Goal: Task Accomplishment & Management: Use online tool/utility

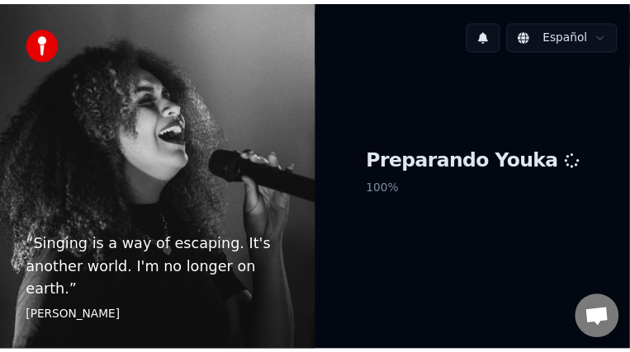
scroll to position [68, 0]
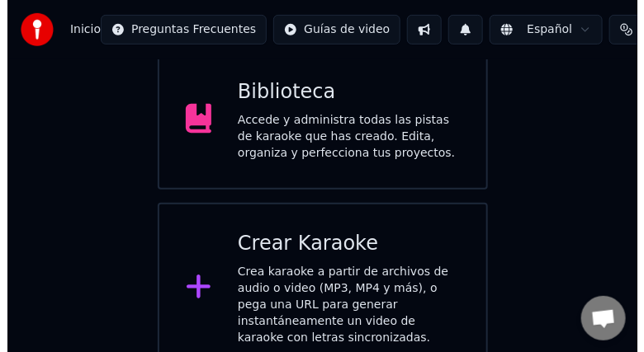
scroll to position [161, 0]
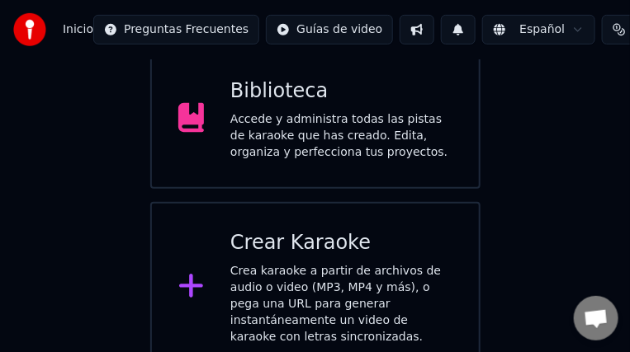
click at [386, 276] on div "Crea karaoke a partir de archivos de audio o video (MP3, MP4 y más), o pega una…" at bounding box center [341, 304] width 222 height 83
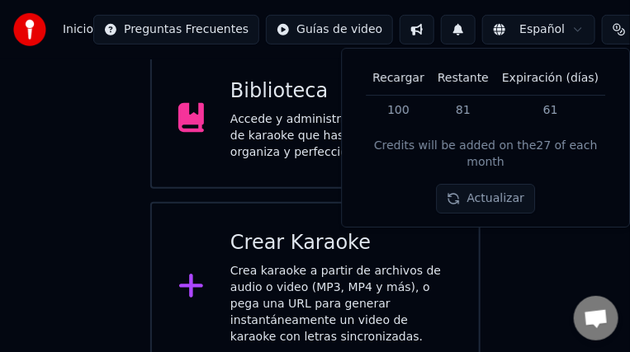
click at [358, 249] on div "Crear Karaoke" at bounding box center [341, 243] width 222 height 26
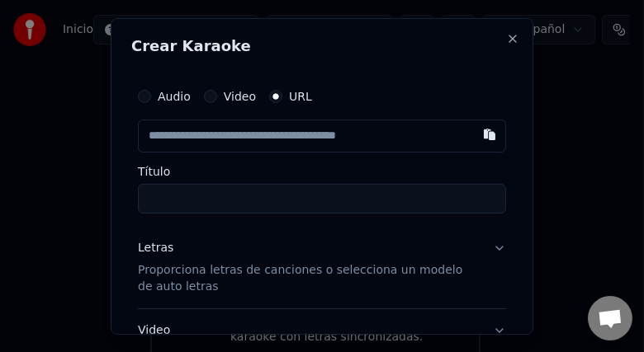
click at [352, 137] on input "text" at bounding box center [322, 135] width 368 height 33
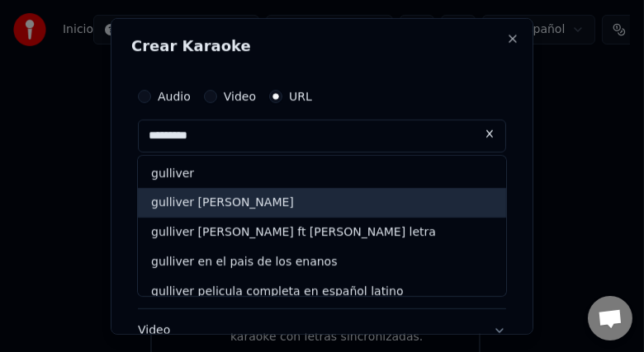
click at [342, 196] on div "gulliver [PERSON_NAME]" at bounding box center [322, 203] width 368 height 30
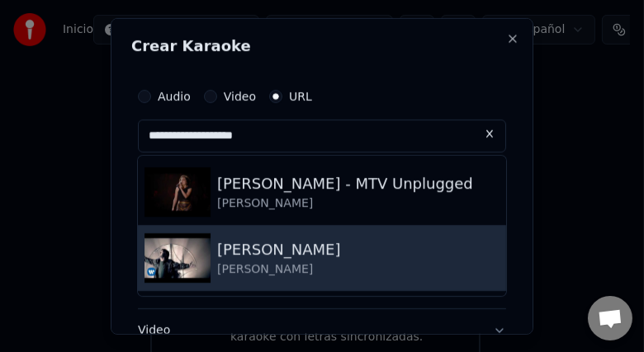
click at [179, 274] on img at bounding box center [177, 258] width 66 height 50
type input "**********"
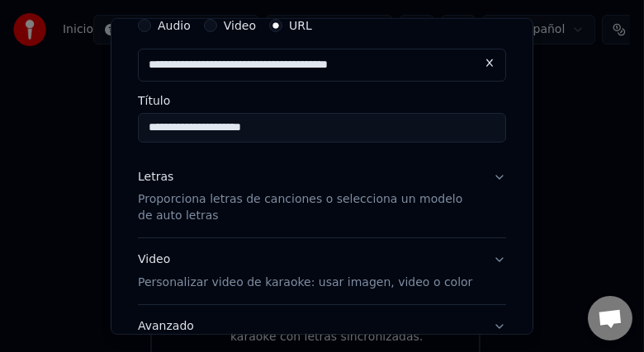
scroll to position [73, 0]
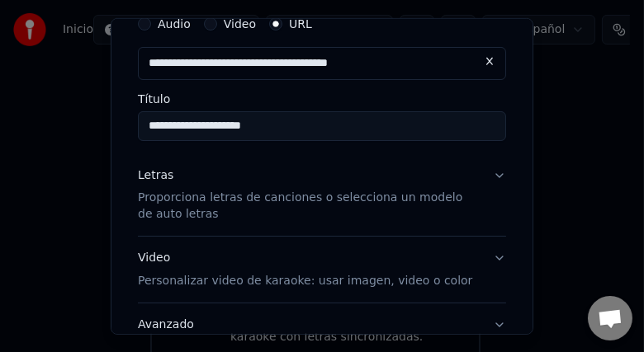
click at [284, 196] on p "Proporciona letras de canciones o selecciona un modelo de auto letras" at bounding box center [309, 206] width 342 height 33
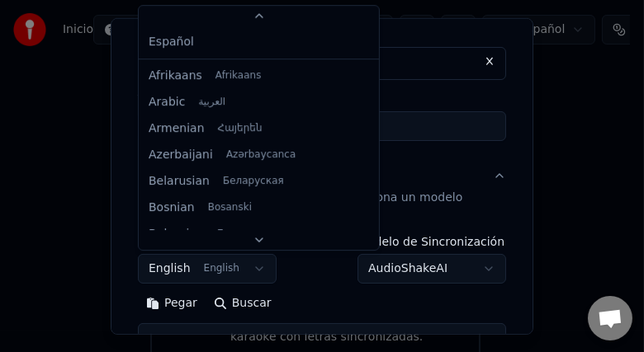
click at [168, 267] on body "**********" at bounding box center [315, 106] width 630 height 535
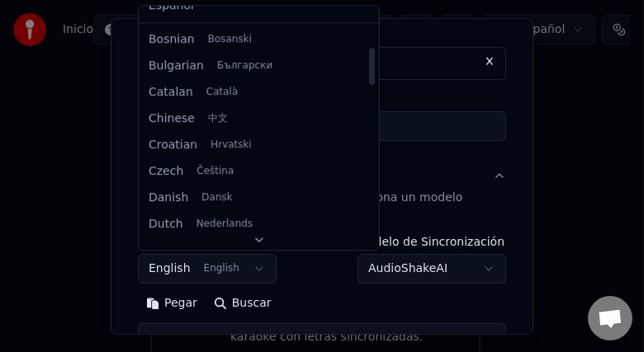
scroll to position [0, 0]
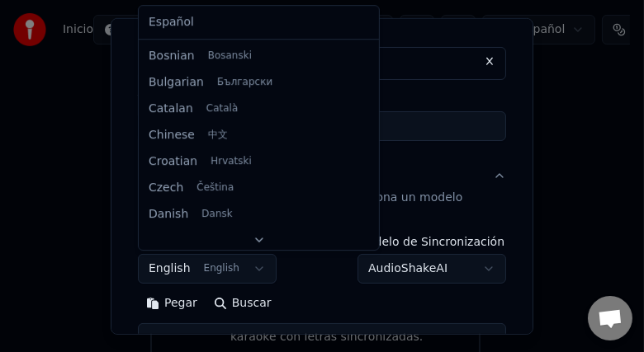
select select "**"
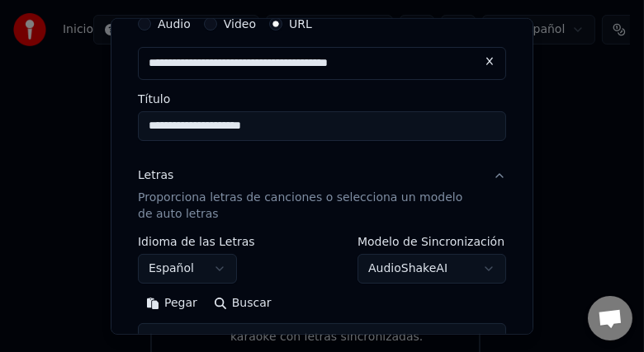
click at [251, 300] on button "Buscar" at bounding box center [242, 303] width 74 height 26
type textarea "**********"
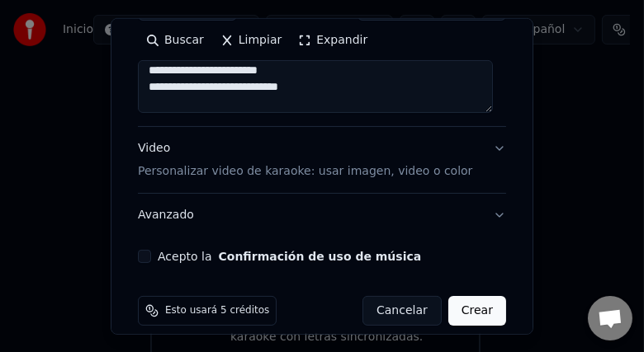
scroll to position [339, 0]
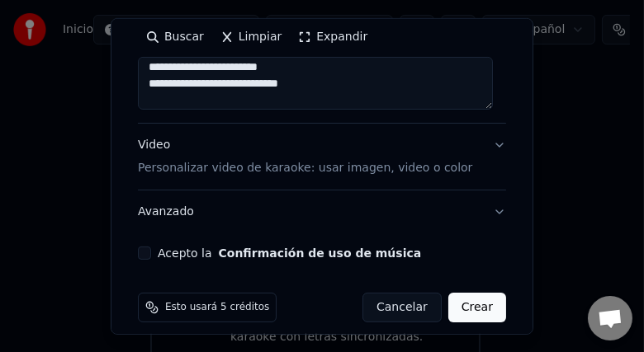
click at [484, 144] on button "Video Personalizar video de karaoke: usar imagen, video o color" at bounding box center [322, 157] width 368 height 66
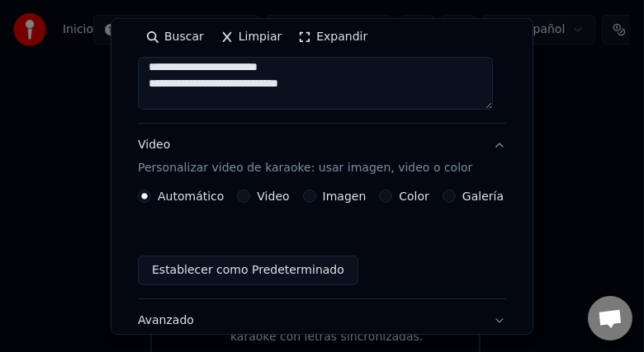
scroll to position [291, 0]
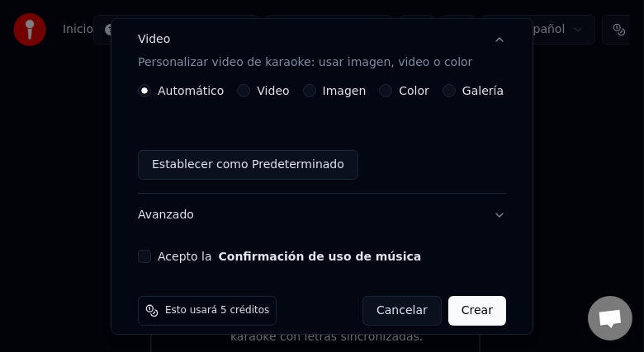
click at [463, 86] on label "Galería" at bounding box center [482, 91] width 41 height 12
click at [455, 86] on button "Galería" at bounding box center [448, 90] width 13 height 13
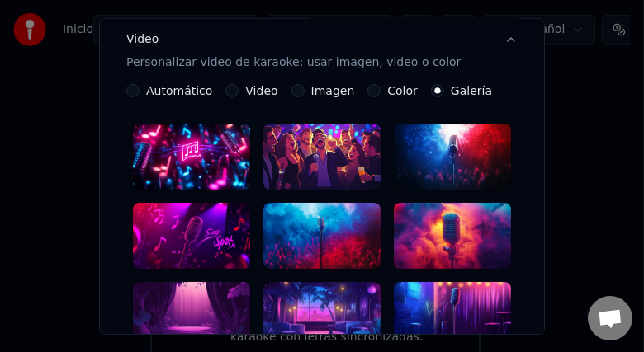
click at [346, 234] on div at bounding box center [321, 236] width 117 height 66
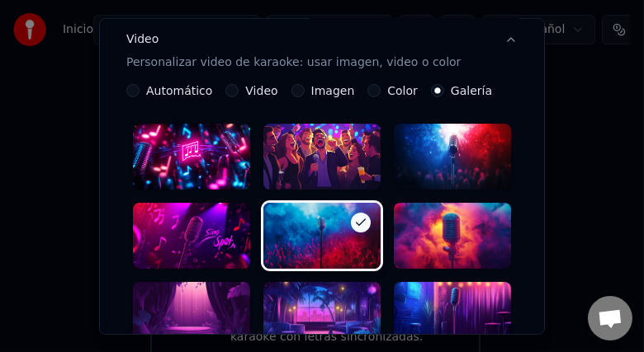
click at [354, 224] on icon at bounding box center [360, 222] width 13 height 13
click at [469, 158] on div at bounding box center [452, 157] width 117 height 66
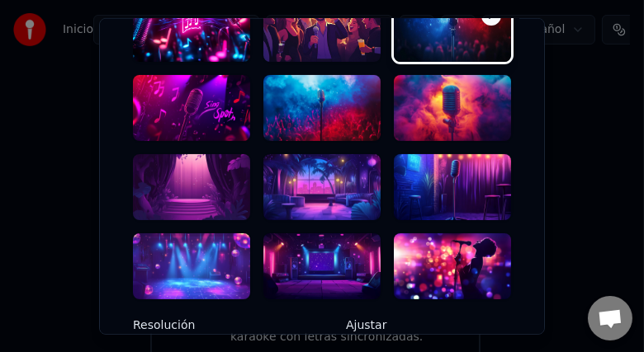
scroll to position [421, 0]
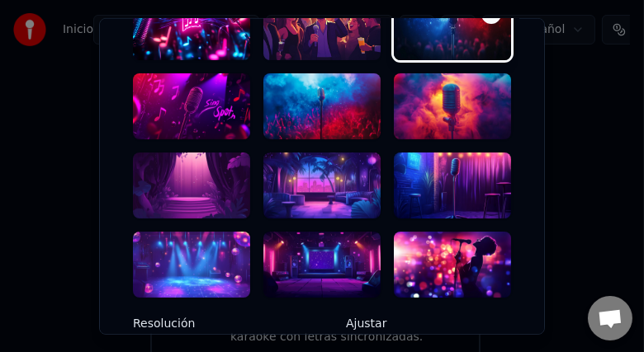
click at [465, 252] on div at bounding box center [452, 265] width 117 height 66
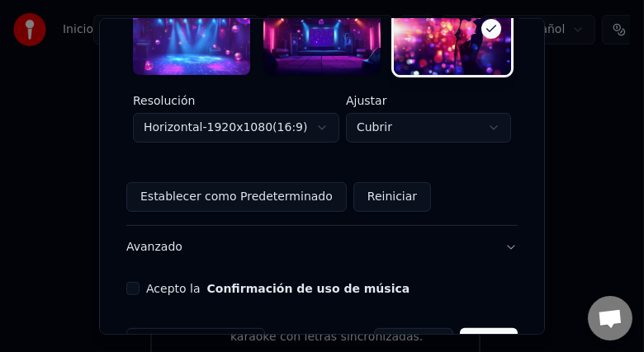
scroll to position [692, 0]
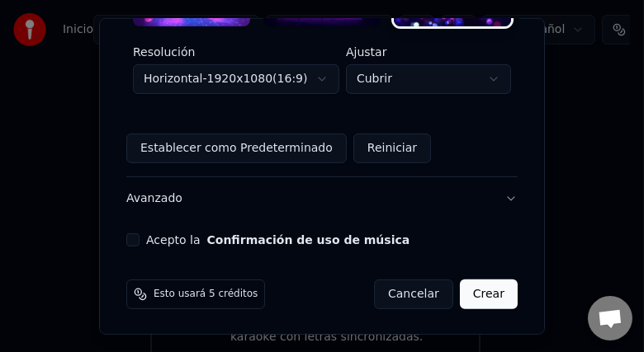
click at [474, 292] on button "Crear" at bounding box center [489, 295] width 58 height 30
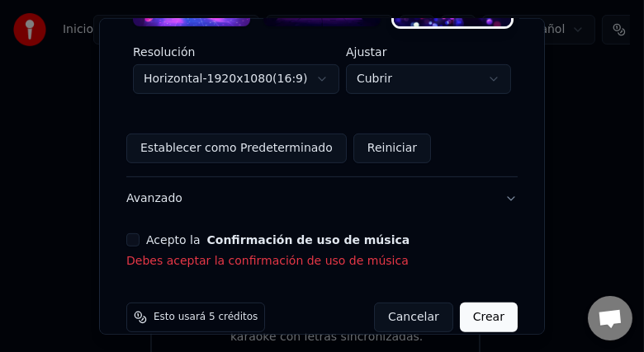
click at [128, 237] on button "Acepto la Confirmación de uso de música" at bounding box center [132, 240] width 13 height 13
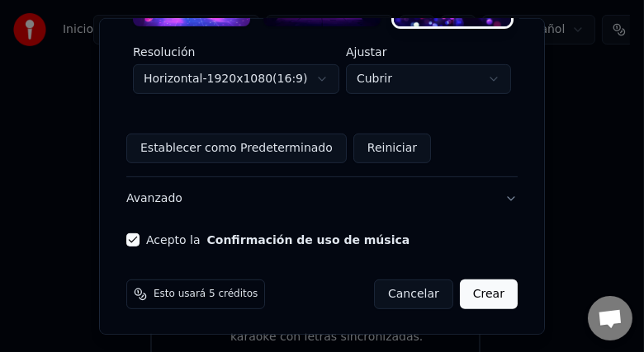
click at [477, 300] on button "Crear" at bounding box center [489, 295] width 58 height 30
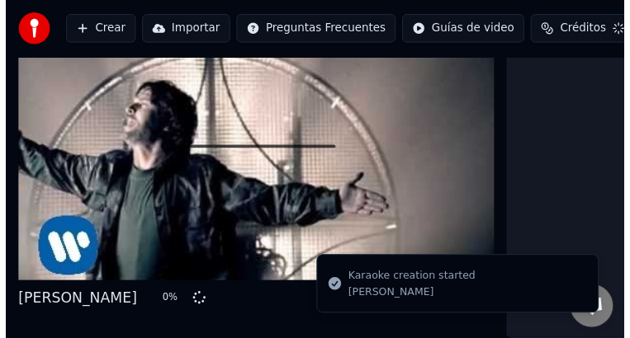
scroll to position [96, 0]
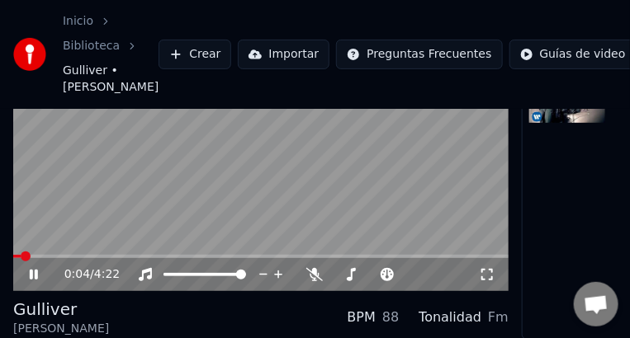
click at [113, 228] on video at bounding box center [260, 152] width 495 height 279
click at [300, 196] on video at bounding box center [260, 152] width 495 height 279
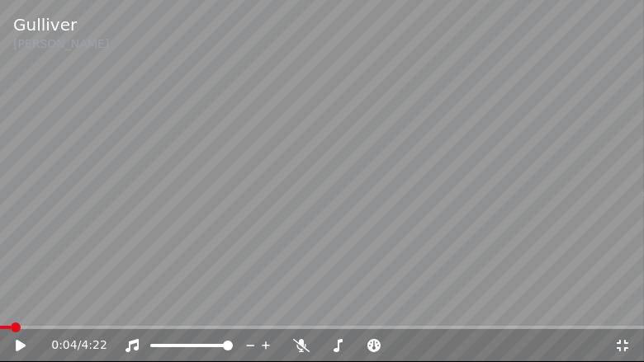
click at [300, 205] on video at bounding box center [322, 181] width 644 height 362
click at [304, 347] on icon at bounding box center [301, 345] width 17 height 13
click at [325, 347] on span at bounding box center [322, 345] width 6 height 3
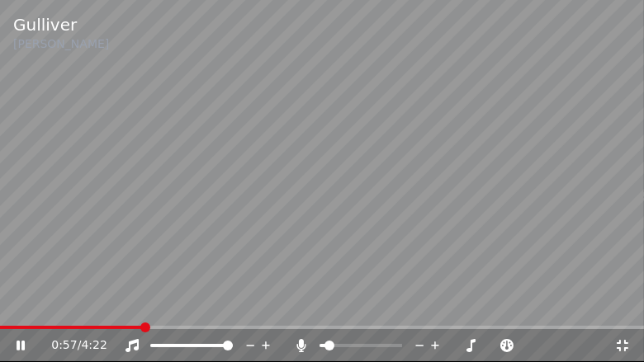
click at [338, 344] on span at bounding box center [360, 345] width 83 height 3
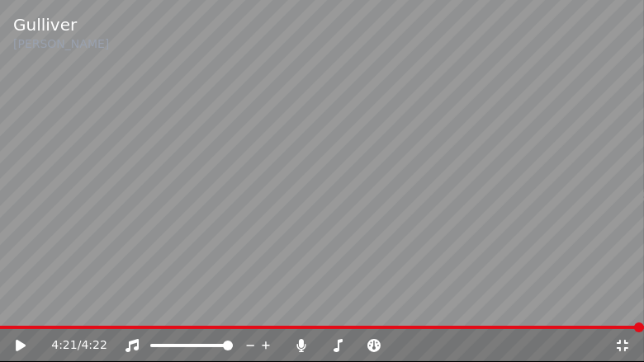
click at [619, 346] on icon at bounding box center [622, 345] width 17 height 13
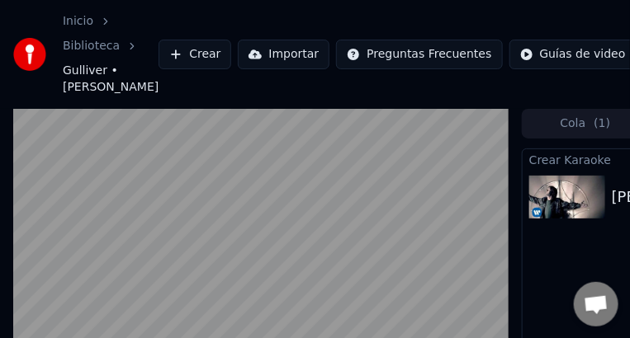
click at [238, 2] on div "Inicio Biblioteca Gulliver • [PERSON_NAME] Crear Importar Preguntas Frecuentes …" at bounding box center [315, 54] width 630 height 109
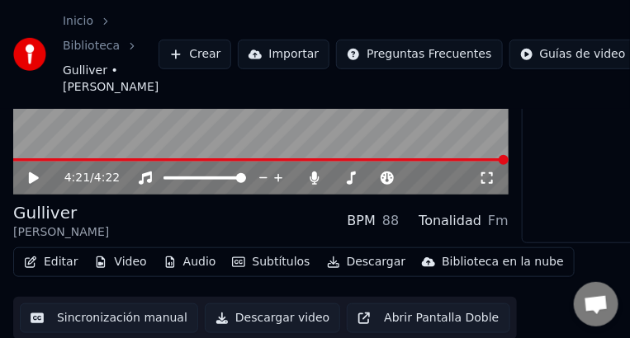
scroll to position [193, 0]
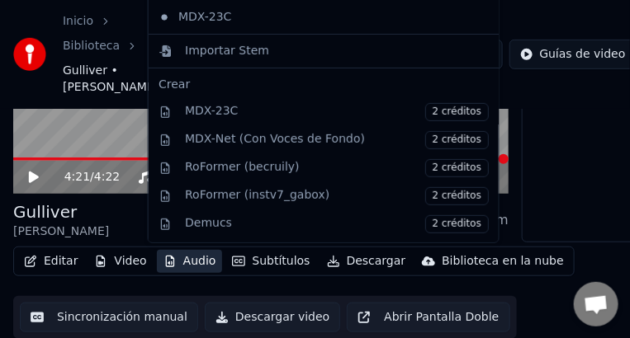
click at [191, 262] on button "Audio" at bounding box center [190, 261] width 66 height 23
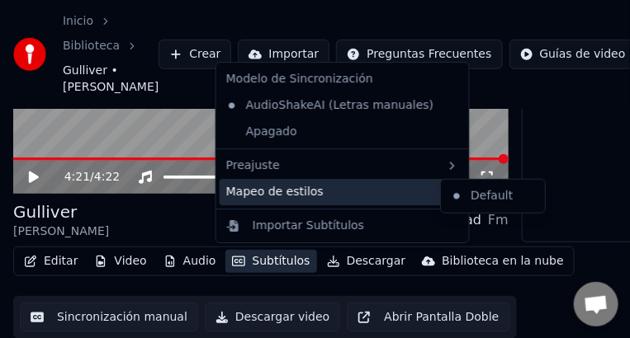
click at [309, 191] on div "Mapeo de estilos" at bounding box center [342, 192] width 246 height 26
click at [445, 190] on icon at bounding box center [451, 192] width 13 height 13
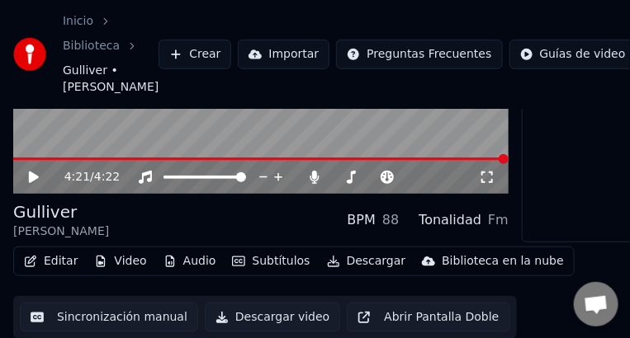
click at [83, 126] on video at bounding box center [260, 55] width 495 height 279
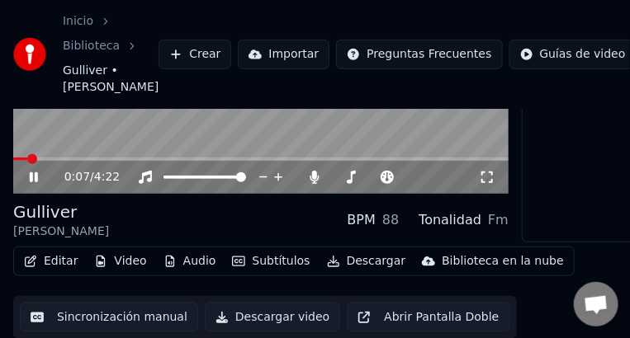
click at [83, 125] on video at bounding box center [260, 55] width 495 height 279
click at [82, 126] on video at bounding box center [260, 55] width 495 height 279
click at [229, 130] on video at bounding box center [260, 55] width 495 height 279
click at [430, 130] on video at bounding box center [260, 55] width 495 height 279
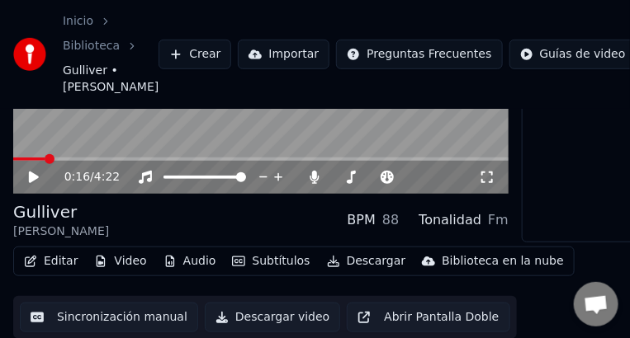
click at [158, 50] on button "Crear" at bounding box center [194, 55] width 73 height 30
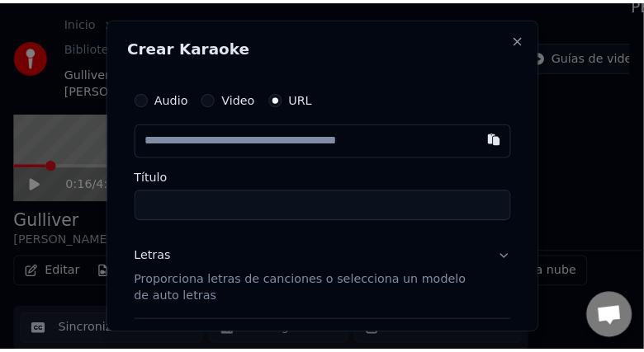
scroll to position [180, 0]
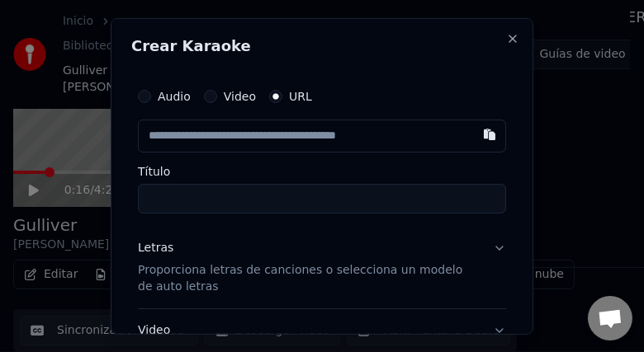
click at [262, 147] on input "text" at bounding box center [322, 135] width 368 height 33
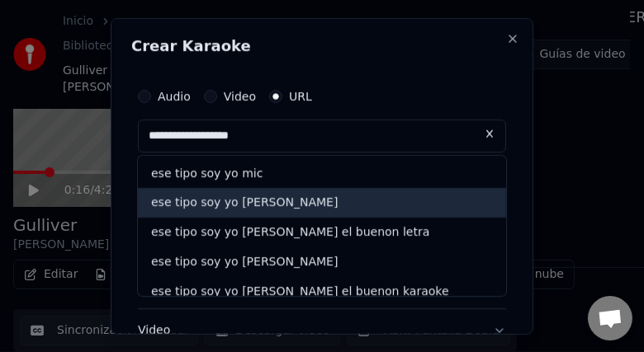
click at [276, 206] on div "ese tipo soy yo [PERSON_NAME]" at bounding box center [322, 203] width 368 height 30
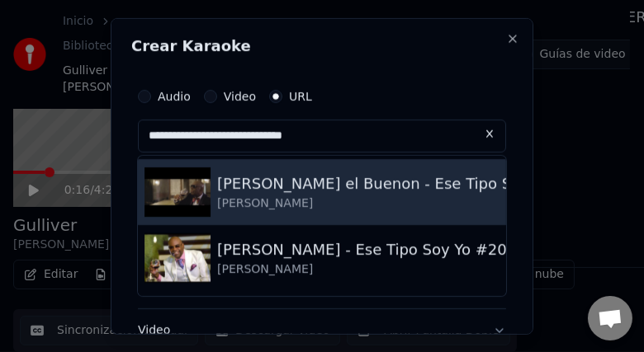
click at [183, 209] on img at bounding box center [177, 192] width 66 height 50
type input "**********"
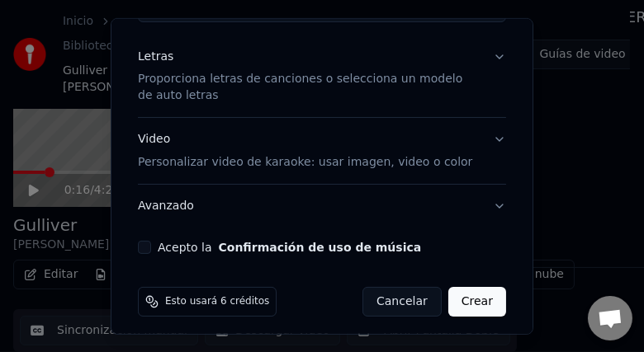
scroll to position [200, 0]
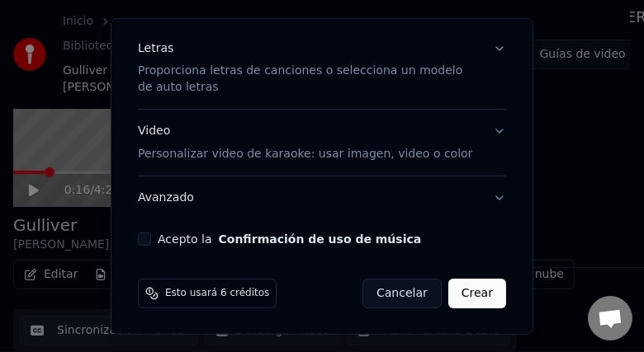
click at [283, 240] on button "Confirmación de uso de música" at bounding box center [320, 240] width 203 height 12
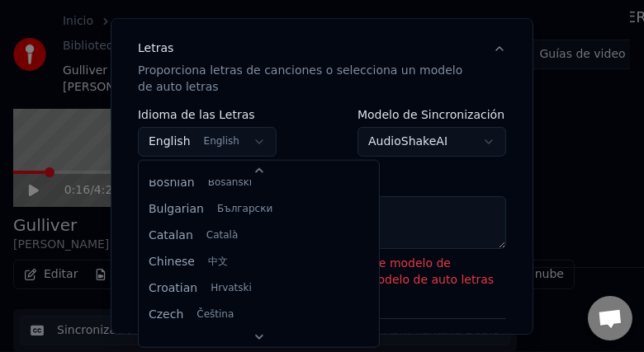
scroll to position [0, 0]
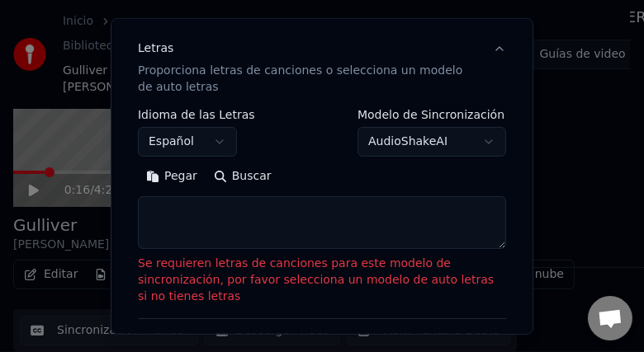
click at [238, 176] on button "Buscar" at bounding box center [242, 176] width 74 height 26
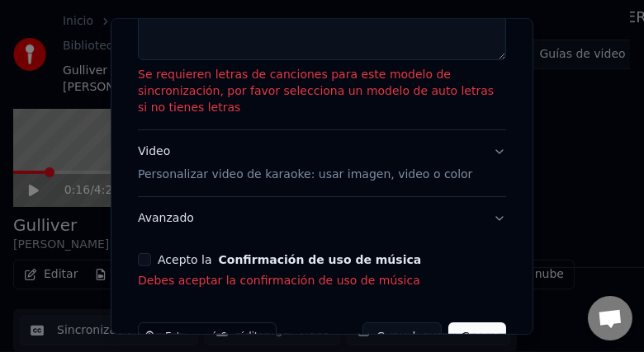
scroll to position [389, 0]
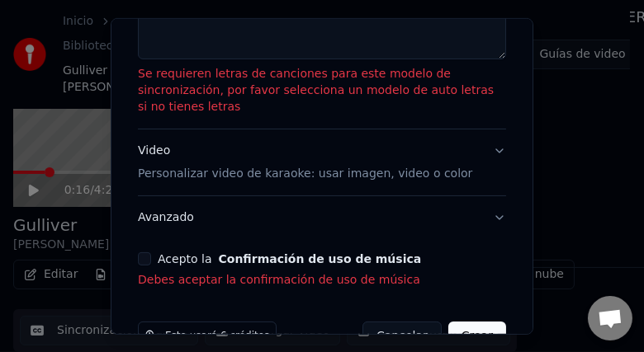
click at [318, 253] on button "Confirmación de uso de música" at bounding box center [320, 259] width 203 height 12
click at [147, 252] on button "Acepto la Confirmación de uso de música" at bounding box center [144, 258] width 13 height 13
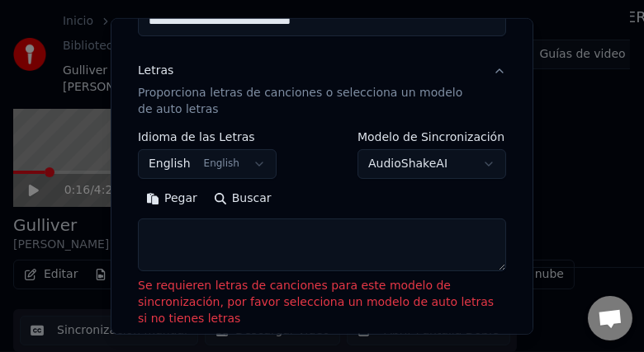
scroll to position [170, 0]
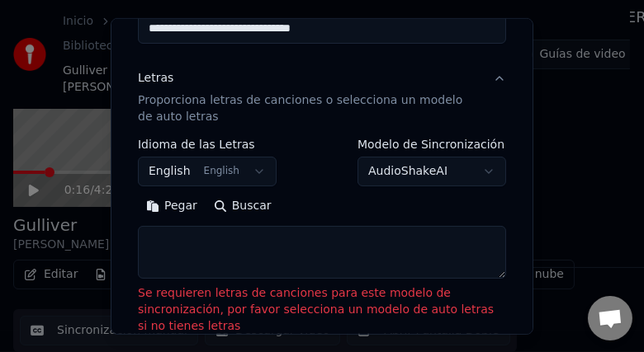
click at [175, 171] on button "English English" at bounding box center [207, 172] width 139 height 30
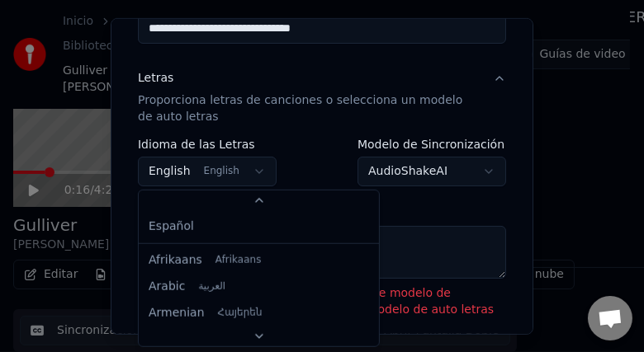
scroll to position [132, 0]
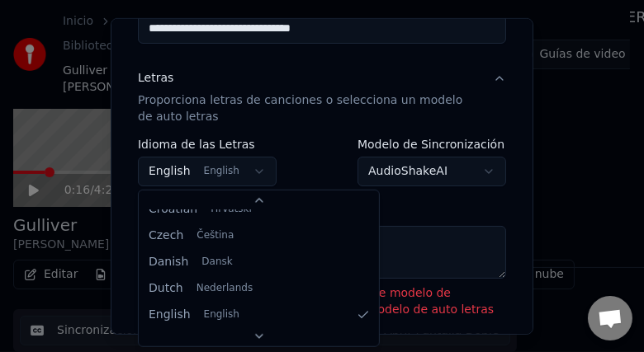
click at [252, 197] on icon at bounding box center [258, 200] width 13 height 13
click at [252, 203] on icon at bounding box center [258, 200] width 13 height 13
click at [234, 207] on div at bounding box center [259, 201] width 240 height 20
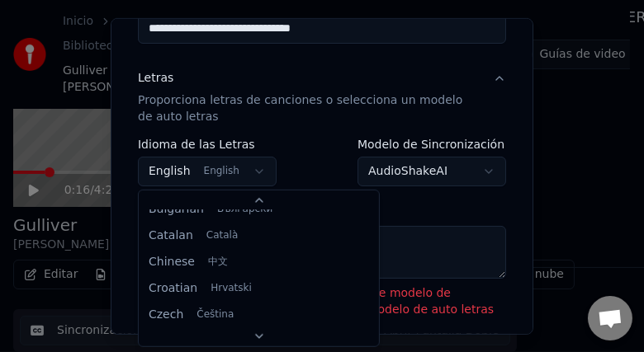
scroll to position [25, 0]
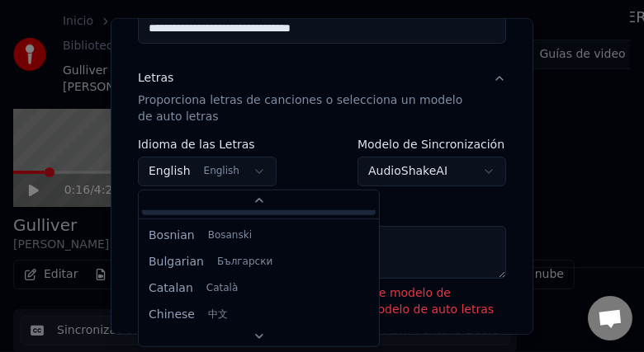
click at [188, 205] on div "Español" at bounding box center [259, 202] width 234 height 26
select select "**"
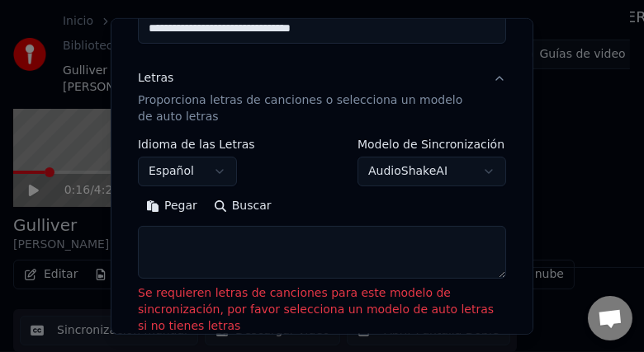
click at [235, 210] on button "Buscar" at bounding box center [242, 206] width 74 height 26
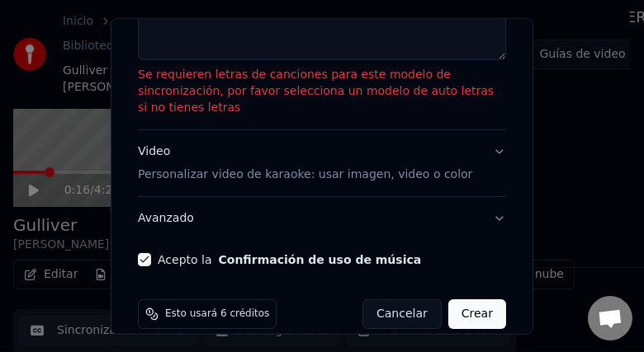
scroll to position [393, 0]
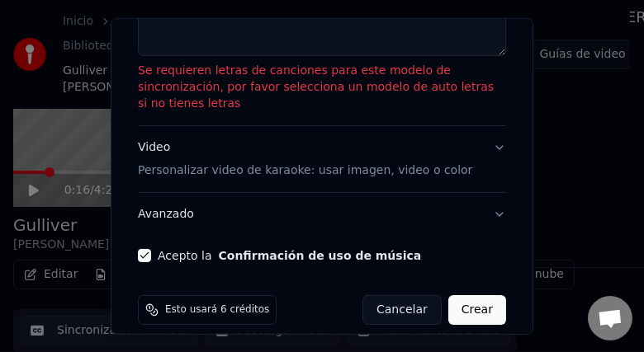
click at [484, 130] on button "Video Personalizar video de karaoke: usar imagen, video o color" at bounding box center [322, 159] width 368 height 66
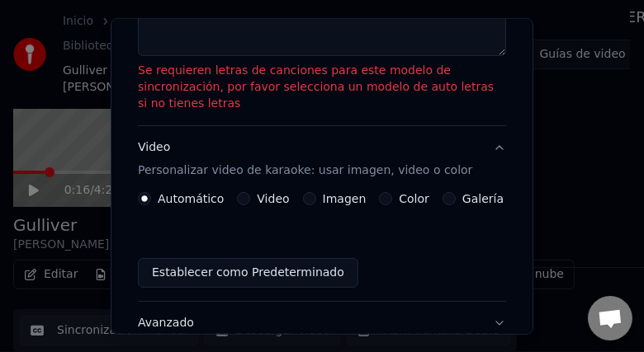
scroll to position [291, 0]
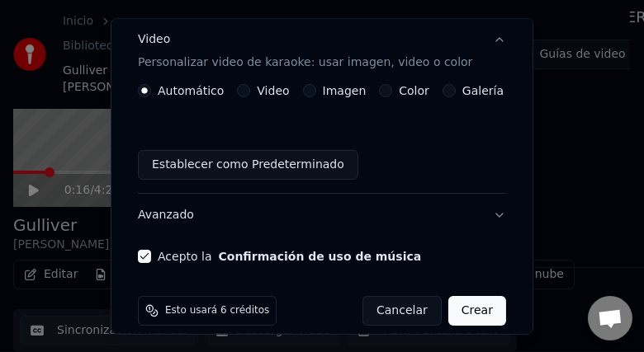
click at [408, 90] on label "Color" at bounding box center [414, 91] width 31 height 12
click at [392, 90] on button "Color" at bounding box center [385, 90] width 13 height 13
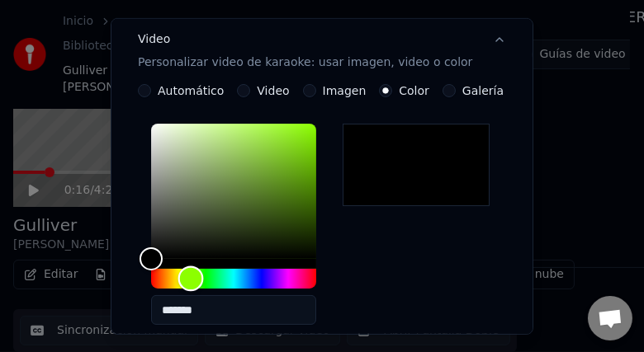
click at [191, 279] on div "Hue" at bounding box center [233, 279] width 165 height 20
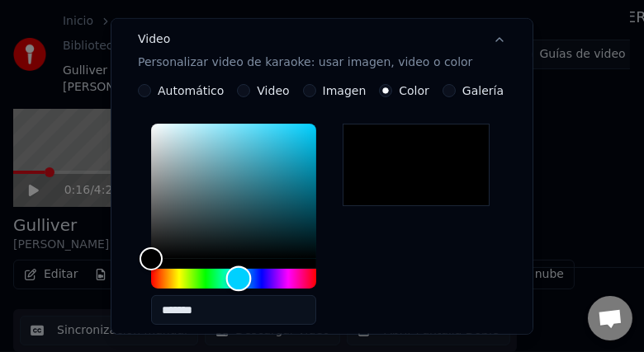
click at [238, 276] on div "Hue" at bounding box center [233, 279] width 165 height 20
type input "*******"
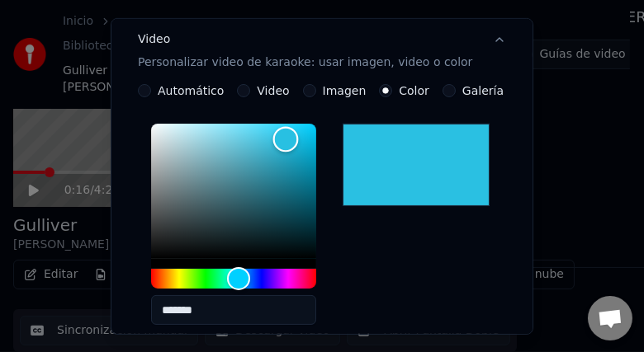
click at [285, 139] on div "Color" at bounding box center [233, 191] width 165 height 135
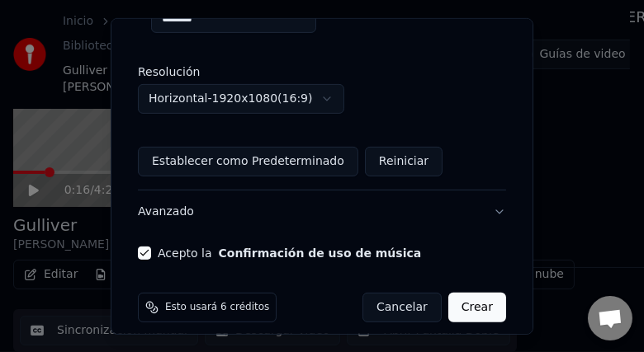
scroll to position [597, 0]
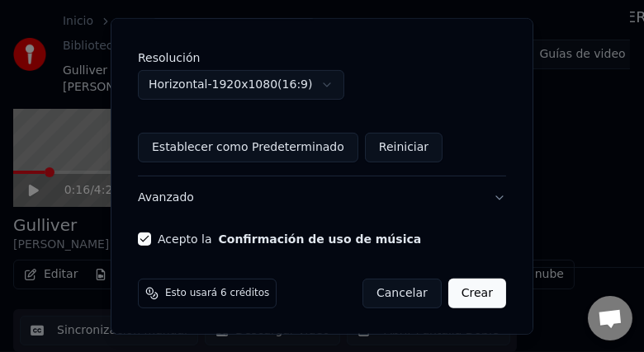
click at [470, 285] on button "Crear" at bounding box center [477, 294] width 58 height 30
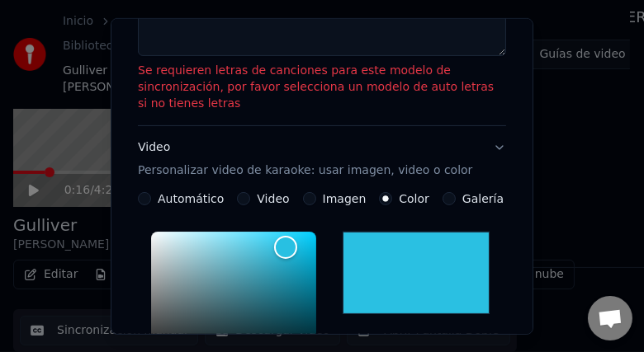
scroll to position [393, 0]
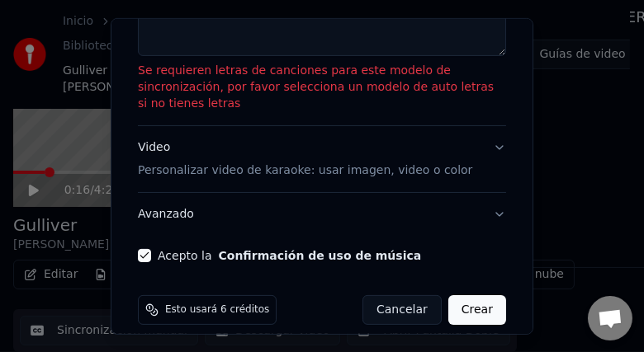
click at [458, 295] on button "Crear" at bounding box center [477, 310] width 58 height 30
click at [458, 300] on button "Crear" at bounding box center [477, 310] width 58 height 30
click at [461, 295] on button "Crear" at bounding box center [477, 310] width 58 height 30
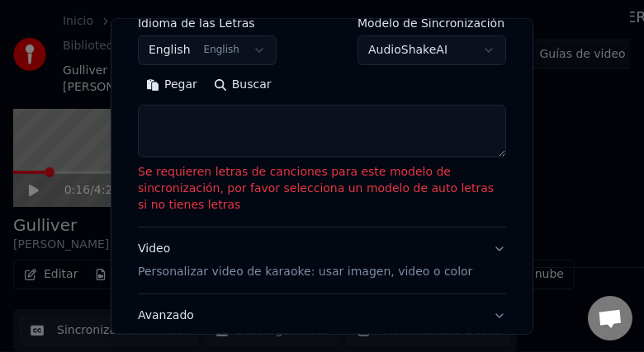
scroll to position [290, 0]
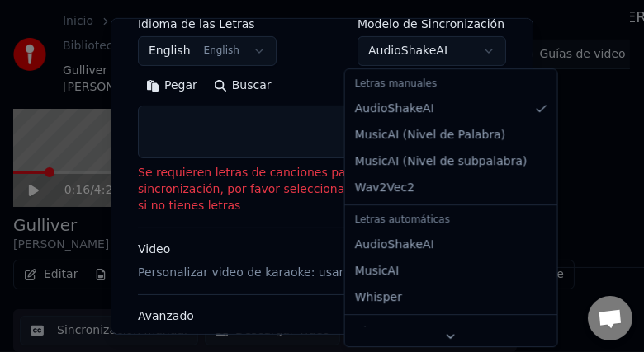
select select "**********"
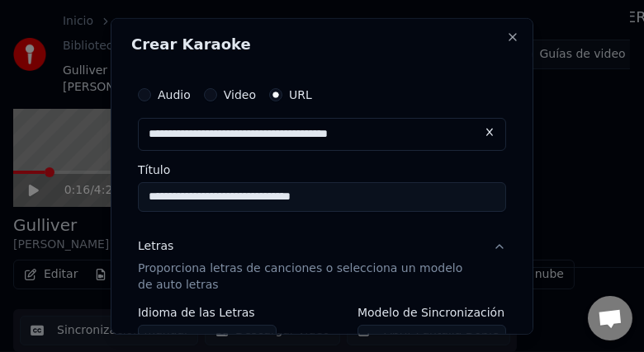
scroll to position [0, 0]
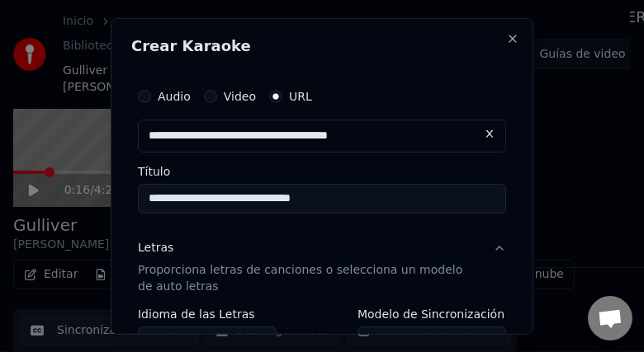
click at [479, 136] on button at bounding box center [489, 134] width 33 height 30
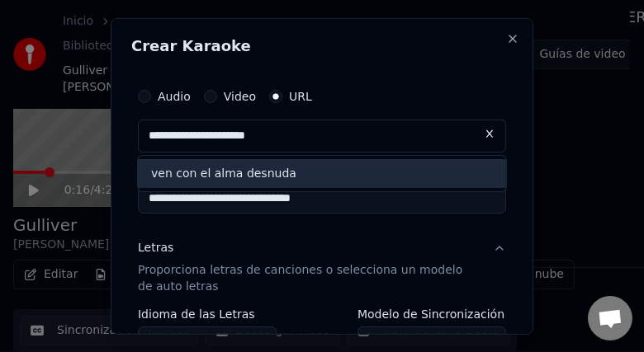
click at [300, 171] on div "ven con el alma desnuda" at bounding box center [322, 173] width 368 height 30
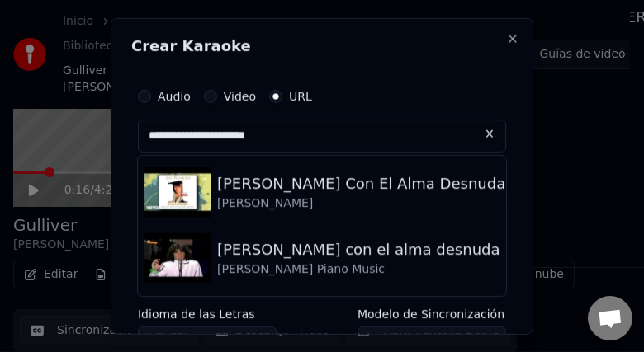
click at [336, 140] on input "**********" at bounding box center [322, 135] width 368 height 33
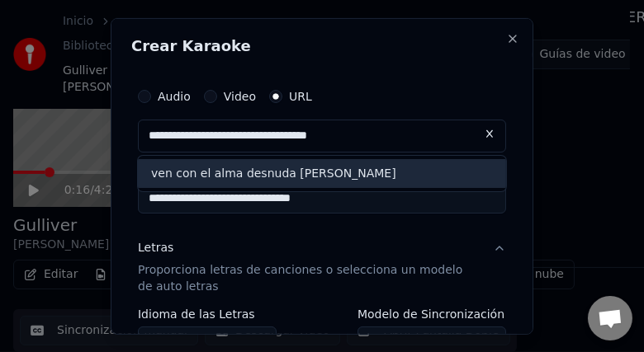
click at [397, 139] on input "**********" at bounding box center [322, 135] width 368 height 33
type input "**********"
click at [366, 177] on div "ven con el alma desnuda [PERSON_NAME]" at bounding box center [322, 173] width 368 height 30
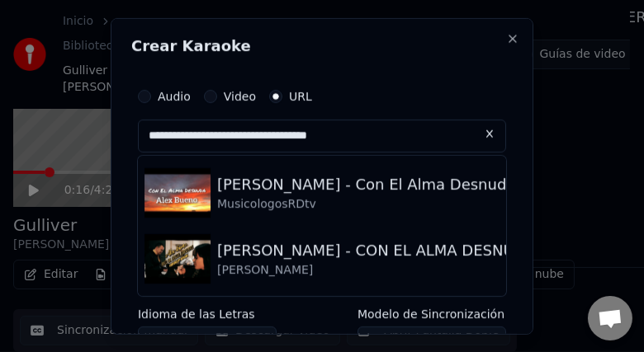
scroll to position [132, 0]
